Goal: Task Accomplishment & Management: Complete application form

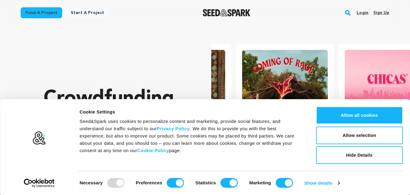
scroll to position [0, 108]
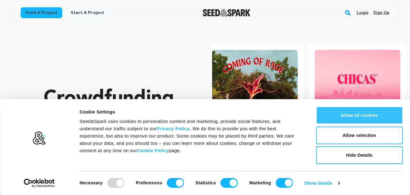
click at [368, 114] on button "Allow all cookies" at bounding box center [359, 115] width 87 height 18
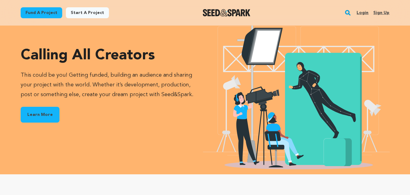
scroll to position [0, 0]
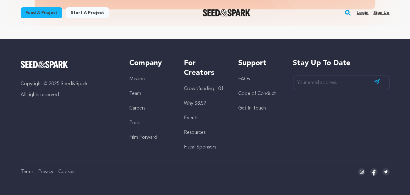
click at [383, 11] on link "Sign up" at bounding box center [382, 13] width 16 height 10
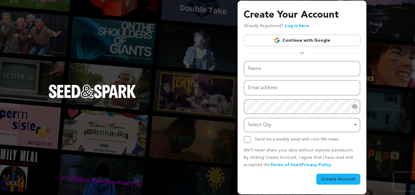
click at [356, 124] on div "Select City Remove item" at bounding box center [302, 124] width 111 height 11
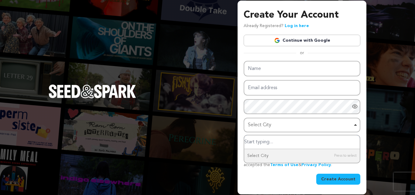
click at [356, 124] on div "Select City Remove item" at bounding box center [302, 124] width 111 height 11
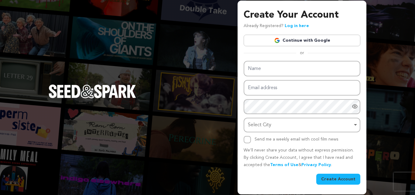
click at [356, 124] on div "Select City Remove item" at bounding box center [302, 124] width 111 height 11
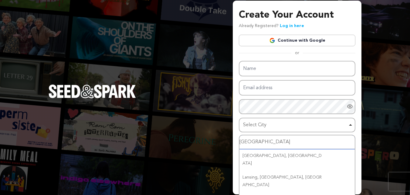
type input "Lagos,"
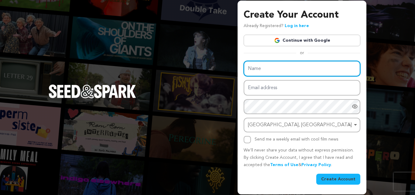
click at [270, 71] on input "Name" at bounding box center [302, 68] width 117 height 15
type input "Otomi Andrew Ovwighoese"
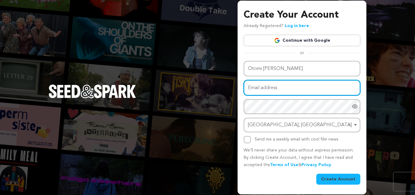
click at [281, 87] on input "Email address" at bounding box center [302, 87] width 117 height 15
type input "otomi_andrew@yahoo.com"
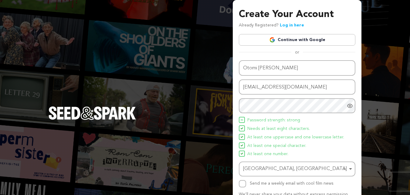
click at [351, 105] on icon "Show password as plain text. Warning: this will display your password on the sc…" at bounding box center [351, 106] width 2 height 2
click at [351, 105] on icon "Hide Password" at bounding box center [350, 105] width 5 height 5
click at [242, 184] on input "Send me a weekly email with cool film news" at bounding box center [242, 183] width 7 height 7
checkbox input "true"
click at [383, 140] on div "Create Your Account Already Registered? Log in here Continue with Google or eyJ…" at bounding box center [205, 119] width 410 height 238
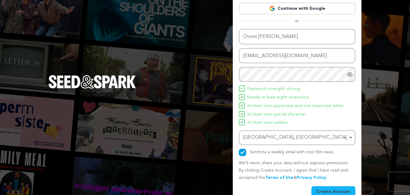
scroll to position [43, 0]
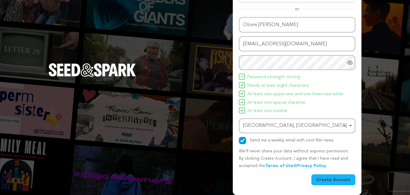
click at [332, 180] on button "Create Account" at bounding box center [334, 179] width 44 height 11
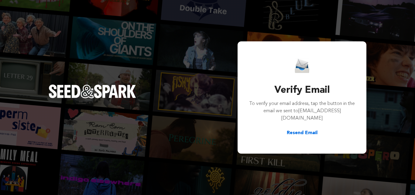
click at [217, 111] on div "Verify Email To verify your email address, tap the button in the email we sent …" at bounding box center [207, 97] width 415 height 195
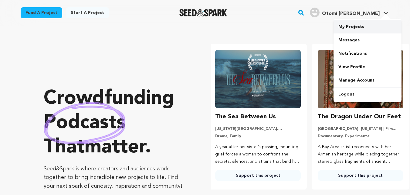
scroll to position [0, 108]
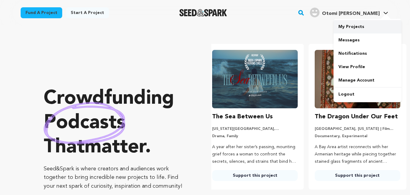
click at [360, 26] on link "My Projects" at bounding box center [368, 26] width 68 height 13
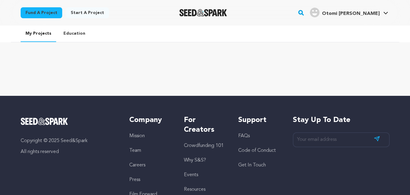
click at [73, 31] on link "Education" at bounding box center [75, 34] width 32 height 16
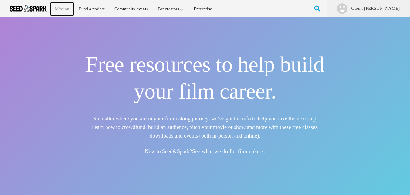
click at [62, 8] on link "Mission" at bounding box center [62, 8] width 23 height 13
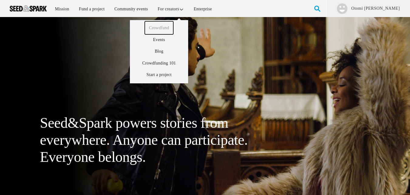
click at [157, 26] on link "Crowdfund" at bounding box center [159, 27] width 29 height 13
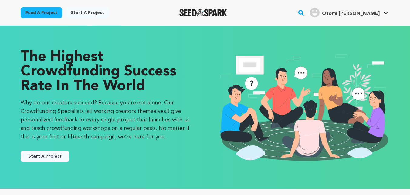
click at [53, 155] on button "Start A Project" at bounding box center [45, 156] width 49 height 11
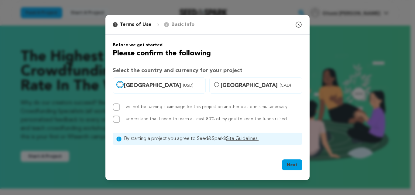
click at [120, 84] on input "[GEOGRAPHIC_DATA] (USD)" at bounding box center [120, 84] width 5 height 5
radio input "true"
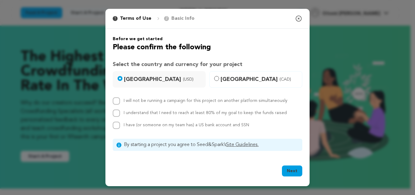
click at [298, 19] on icon "button" at bounding box center [298, 18] width 5 height 5
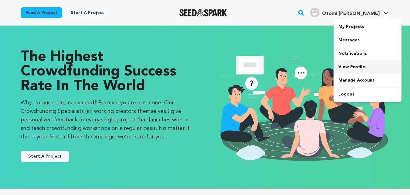
click at [348, 66] on link "View Profile" at bounding box center [368, 66] width 68 height 13
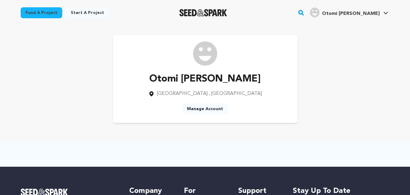
click at [214, 109] on link "Manage Account" at bounding box center [205, 108] width 46 height 11
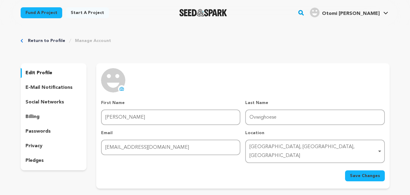
click at [36, 159] on p "pledges" at bounding box center [35, 160] width 18 height 7
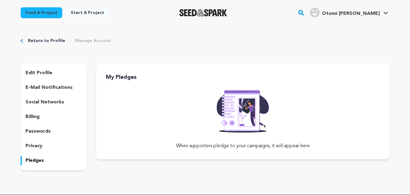
click at [35, 116] on p "billing" at bounding box center [33, 116] width 14 height 7
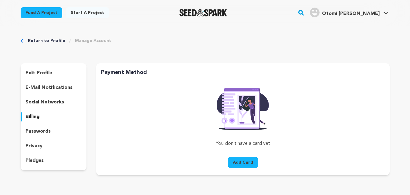
click at [39, 71] on p "edit profile" at bounding box center [39, 72] width 27 height 7
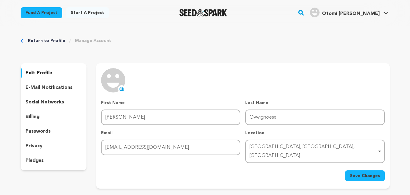
click at [173, 45] on div "Return to Profile Manage Account edit profile e-mail notifications social netwo…" at bounding box center [205, 114] width 389 height 177
click at [83, 12] on link "Start a project" at bounding box center [87, 12] width 43 height 11
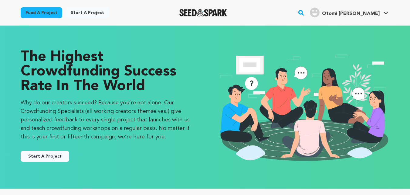
click at [57, 157] on button "Start A Project" at bounding box center [45, 156] width 49 height 11
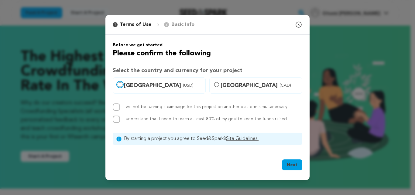
click at [120, 85] on input "United States (USD)" at bounding box center [120, 84] width 5 height 5
radio input "true"
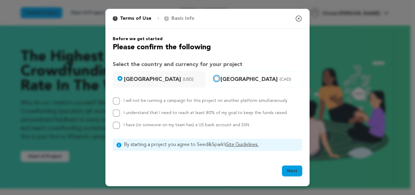
click at [217, 77] on input "Canada (CAD)" at bounding box center [216, 78] width 5 height 5
radio input "true"
click at [120, 78] on input "United States (USD)" at bounding box center [120, 78] width 5 height 5
radio input "true"
click at [117, 124] on input "I have (or someone on my team has) a US bank account and SSN" at bounding box center [116, 125] width 7 height 7
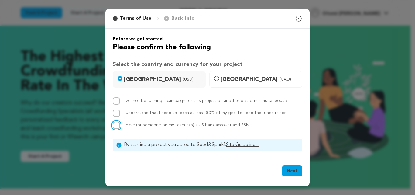
checkbox input "true"
click at [117, 101] on input "I will not be running a campaign for this project on another platform simultane…" at bounding box center [116, 100] width 7 height 7
checkbox input "true"
click at [118, 111] on input "I understand that I need to reach at least 80% of my goal to keep the funds rai…" at bounding box center [116, 112] width 7 height 7
checkbox input "true"
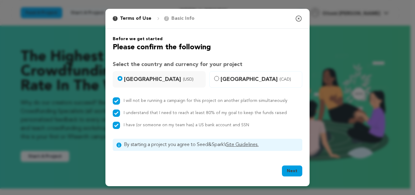
click at [291, 170] on button "Next" at bounding box center [292, 170] width 20 height 11
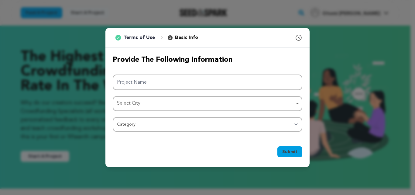
click at [297, 102] on div "Select City Remove item" at bounding box center [207, 103] width 183 height 11
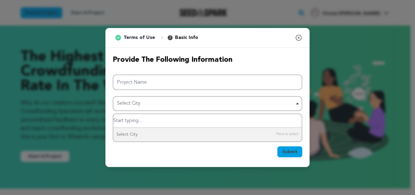
click at [297, 102] on div "Select City Remove item" at bounding box center [207, 103] width 183 height 11
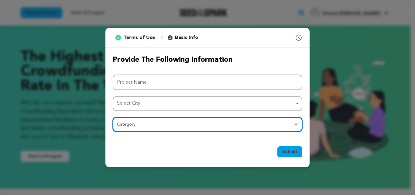
click at [295, 124] on select "Category Film Feature Film Short Series Film Festival Company Music Video VR Ex…" at bounding box center [208, 124] width 190 height 15
click at [113, 117] on select "Category Film Feature Film Short Series Film Festival Company Music Video VR Ex…" at bounding box center [208, 124] width 190 height 15
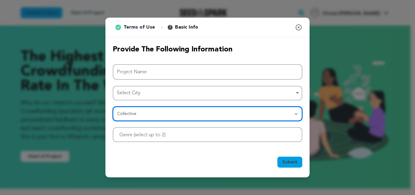
click at [297, 113] on select "Category Film Feature Film Short Series Film Festival Company Music Video VR Ex…" at bounding box center [208, 113] width 190 height 15
select select "10117"
click at [113, 106] on select "Category Film Feature Film Short Series Film Festival Company Music Video VR Ex…" at bounding box center [208, 113] width 190 height 15
click at [298, 91] on div "Select City Remove item" at bounding box center [207, 92] width 183 height 11
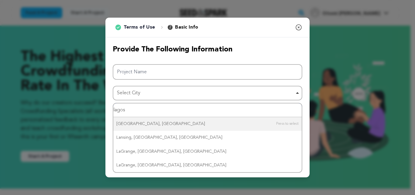
type input "lagos."
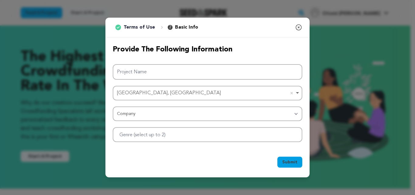
click at [299, 27] on icon "button" at bounding box center [298, 27] width 5 height 5
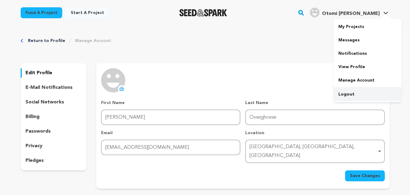
click at [347, 94] on link "Logout" at bounding box center [368, 93] width 68 height 13
